Goal: Task Accomplishment & Management: Use online tool/utility

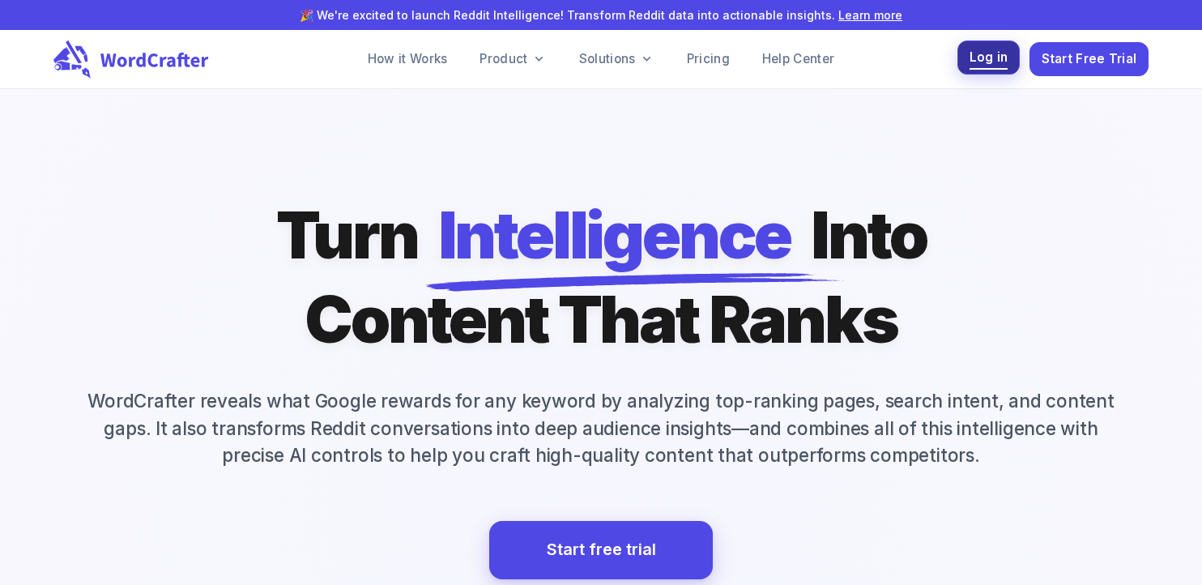
click at [981, 47] on span "Log in" at bounding box center [988, 58] width 39 height 22
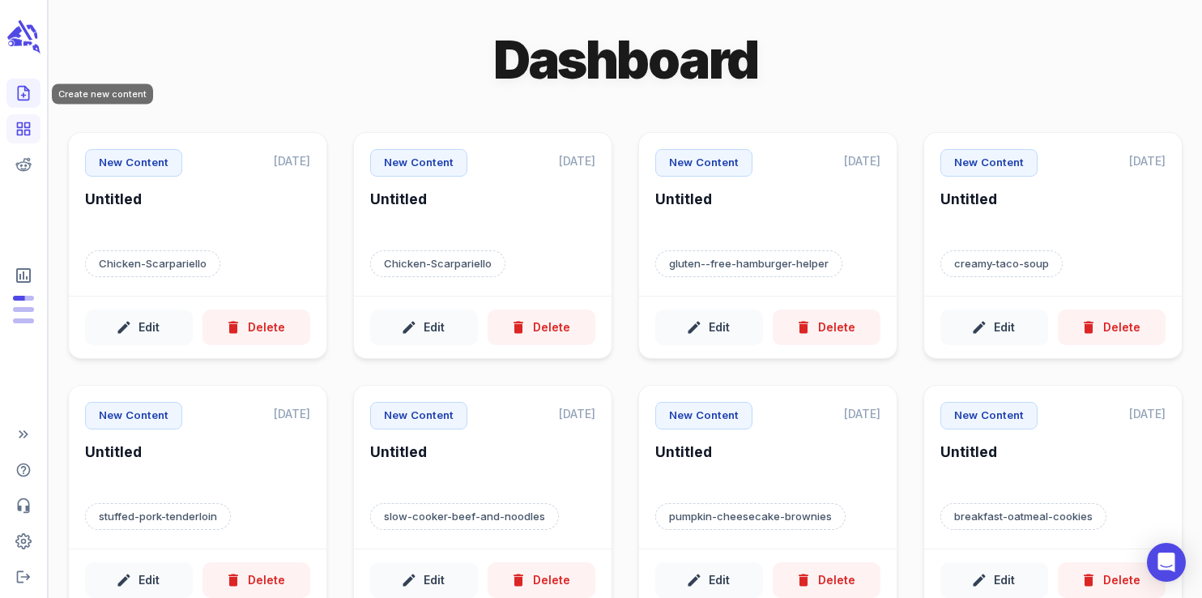
click at [24, 96] on line "Create new content" at bounding box center [24, 96] width 4 height 0
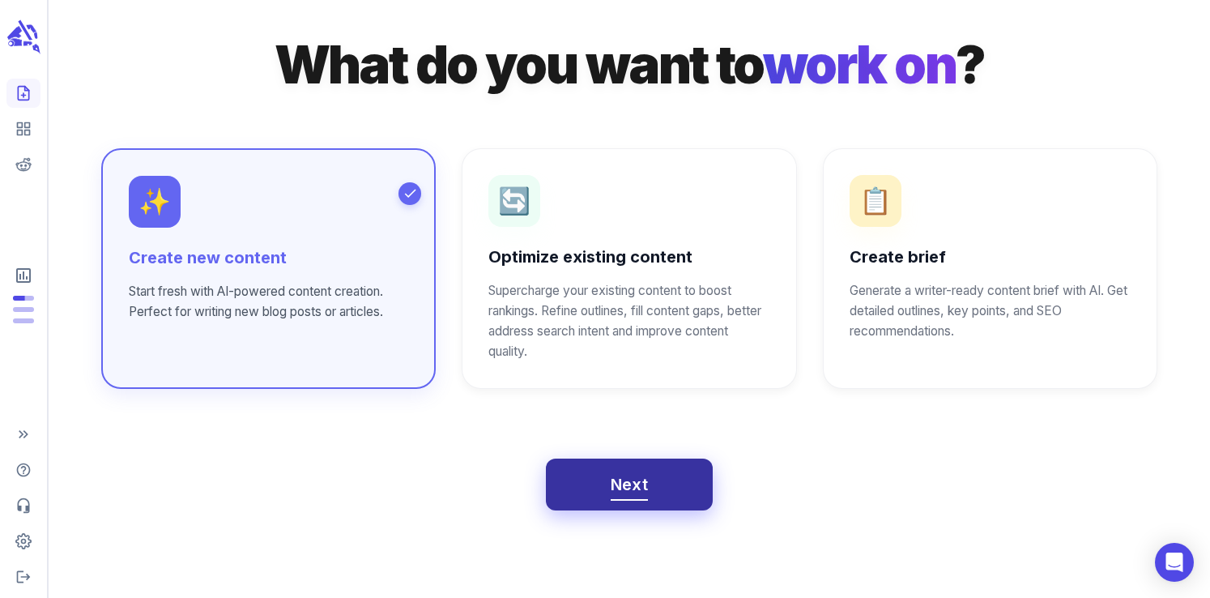
click at [611, 505] on button "Next" at bounding box center [630, 484] width 168 height 52
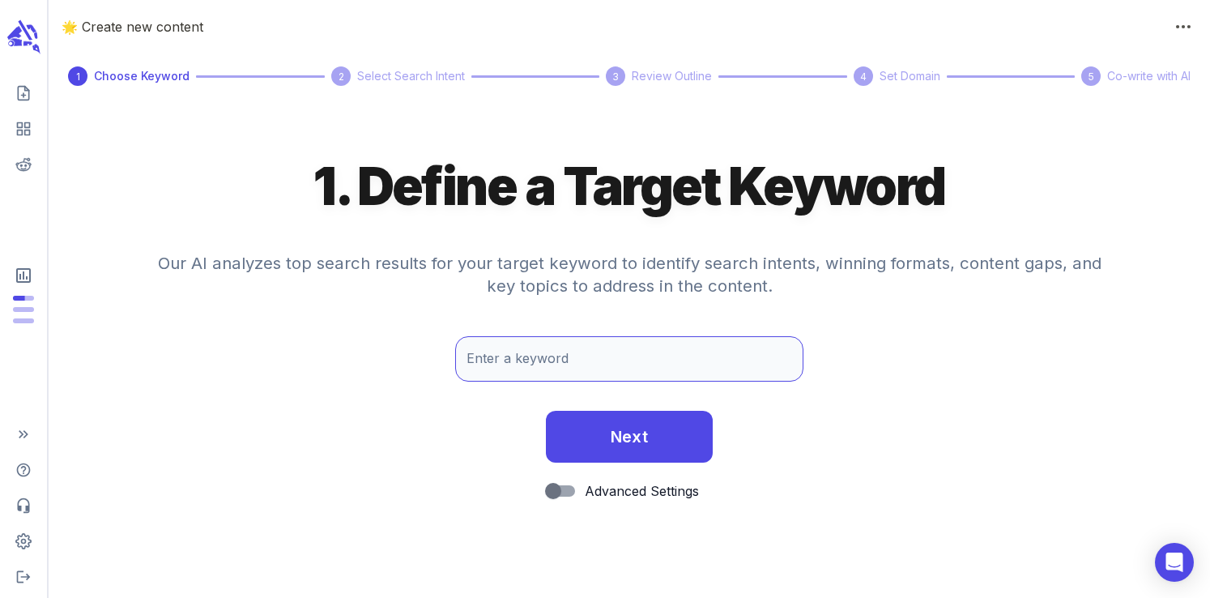
click at [541, 377] on input "Enter a keyword" at bounding box center [629, 358] width 348 height 45
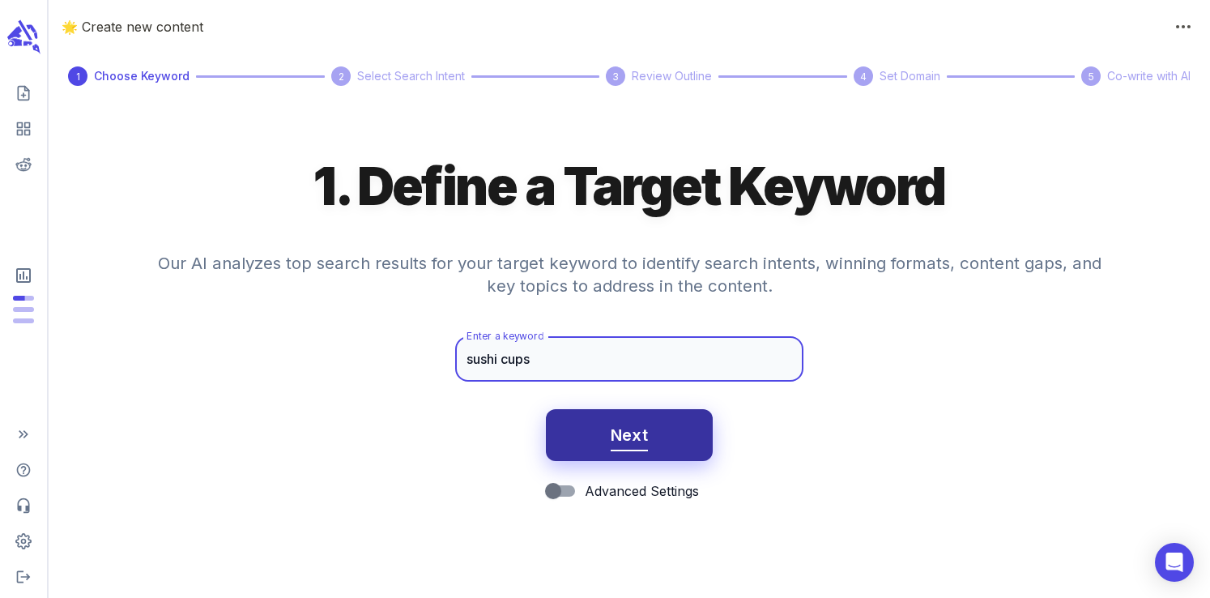
type input "sushi cups"
click at [645, 422] on span "Next" at bounding box center [630, 435] width 38 height 28
